Goal: Navigation & Orientation: Find specific page/section

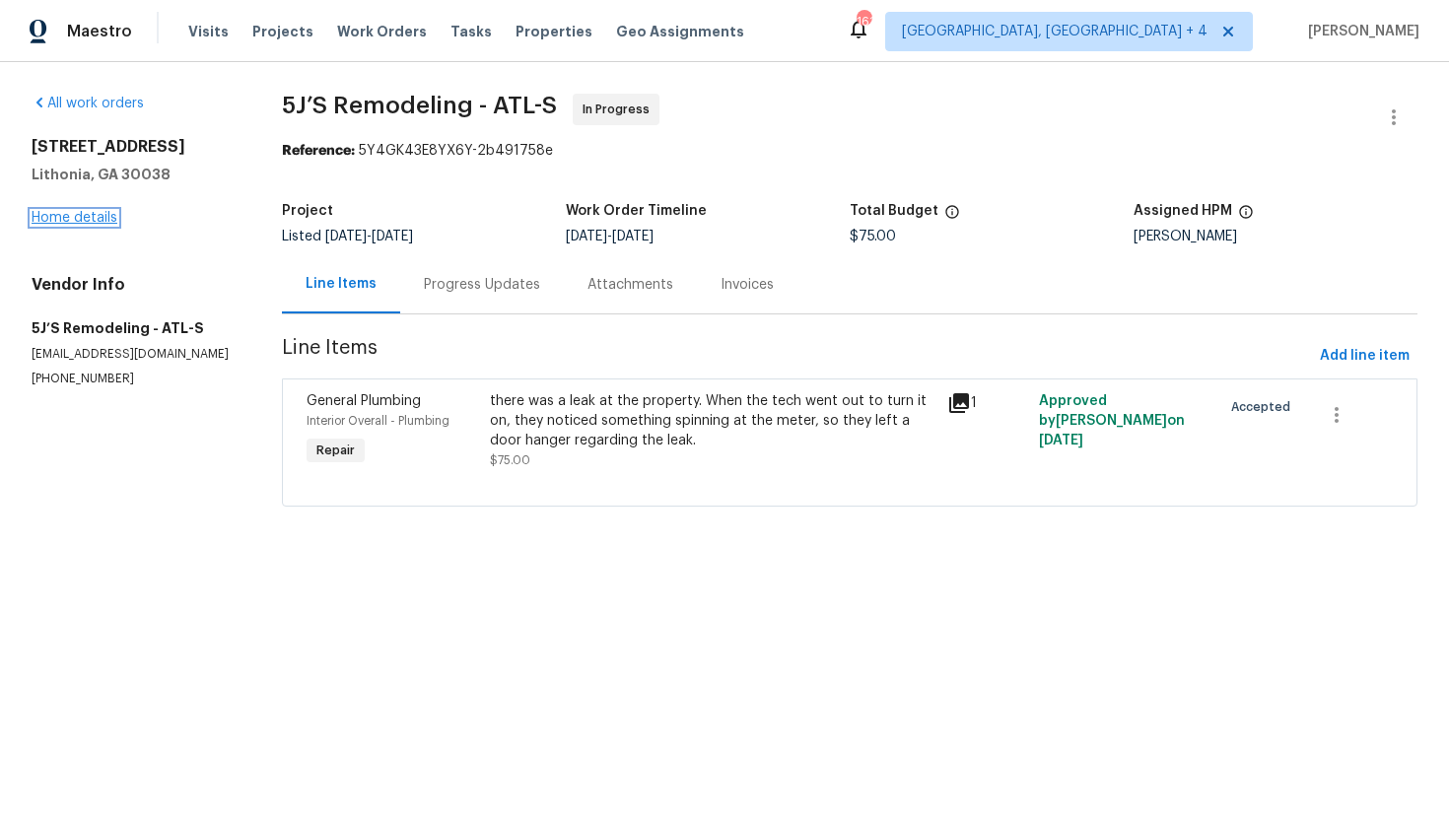
click at [114, 219] on link "Home details" at bounding box center [75, 218] width 86 height 14
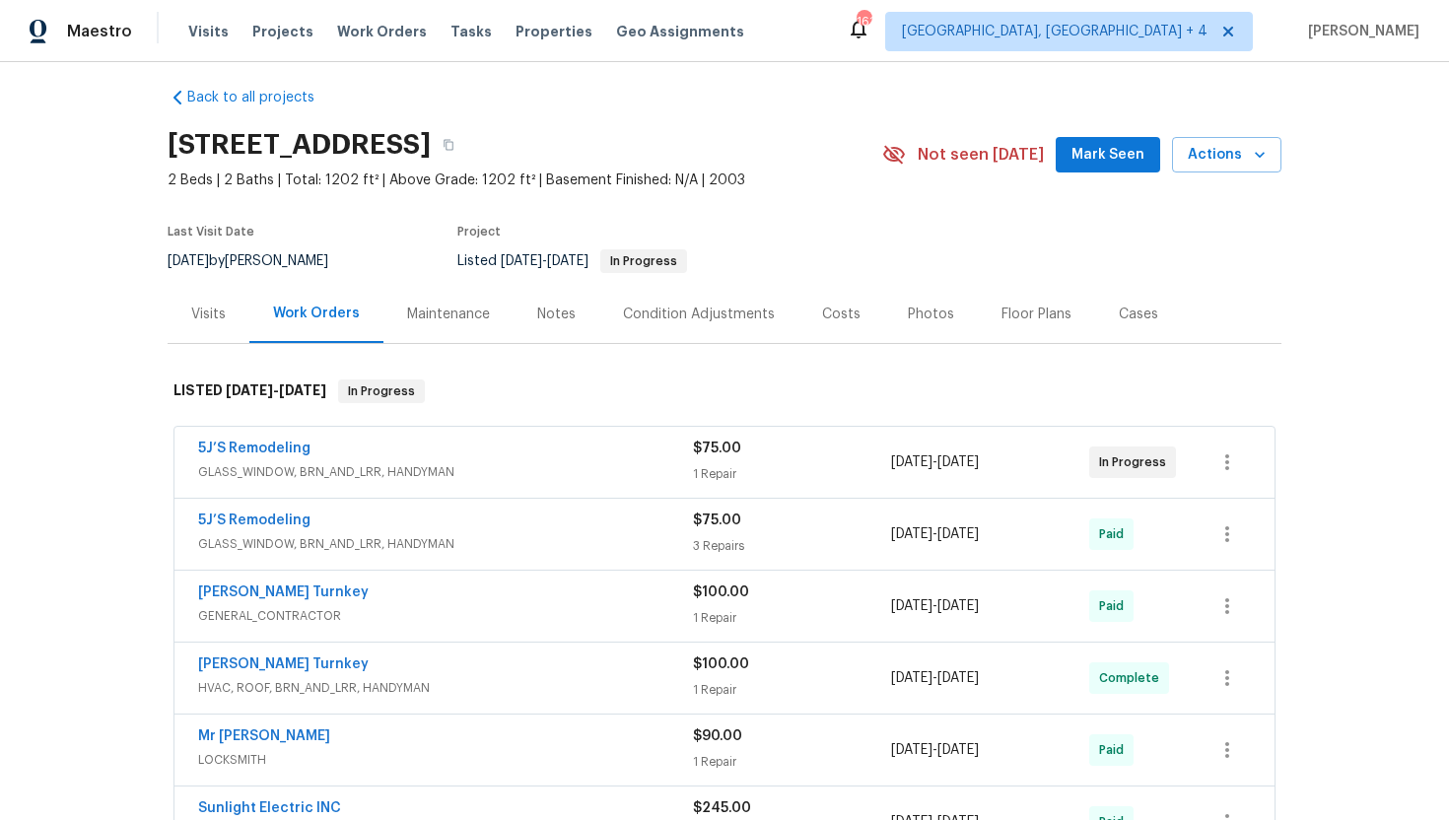
scroll to position [15, 0]
click at [201, 321] on div "Visits" at bounding box center [208, 314] width 34 height 20
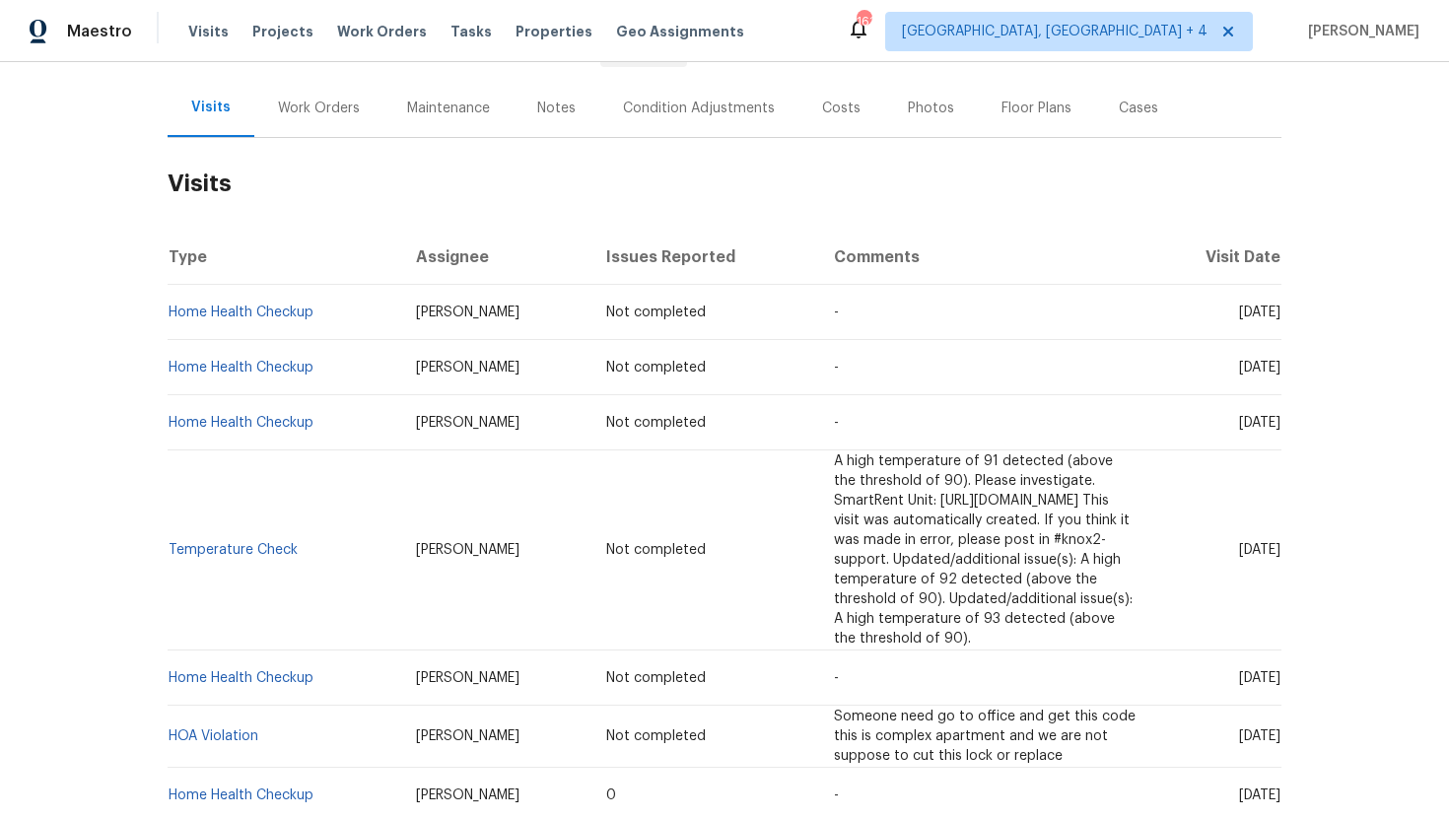
scroll to position [278, 0]
